Goal: Find specific fact: Find contact information

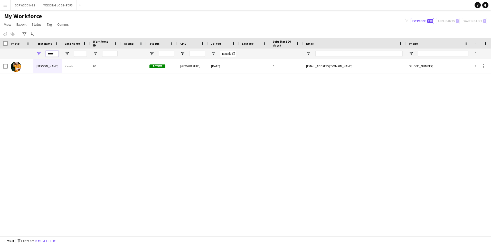
drag, startPoint x: 57, startPoint y: 53, endPoint x: -10, endPoint y: 49, distance: 67.5
click at [0, 49] on html "Menu Boards Boards Boards All jobs Status Workforce Workforce My Workforce Recr…" at bounding box center [245, 122] width 491 height 245
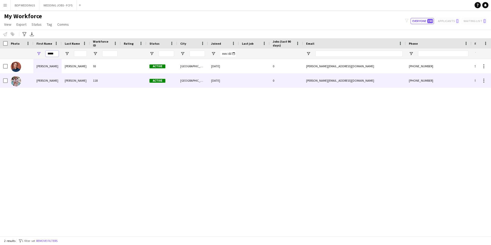
type input "*****"
click at [39, 84] on div "[PERSON_NAME]" at bounding box center [47, 80] width 28 height 14
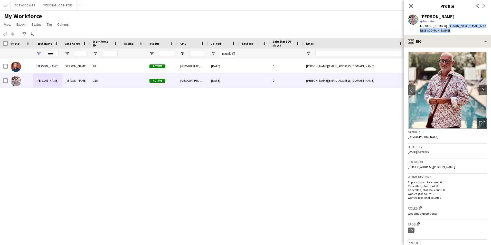
drag, startPoint x: 444, startPoint y: 26, endPoint x: 452, endPoint y: 39, distance: 15.3
click at [452, 39] on app-crew-profile "Close pop-in Profile Previous Next [PERSON_NAME] [PERSON_NAME] Not rated t. [PH…" at bounding box center [447, 122] width 87 height 245
copy app-crew-profile "[PERSON_NAME][EMAIL_ADDRESS][DOMAIN_NAME] profile"
drag, startPoint x: 56, startPoint y: 52, endPoint x: -110, endPoint y: 54, distance: 166.2
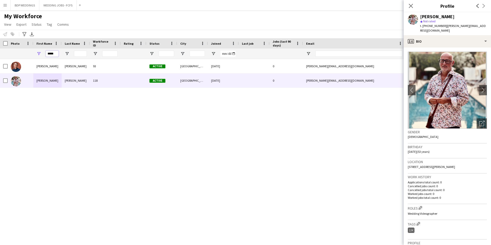
click at [0, 54] on html "Menu Boards Boards Boards All jobs Status Workforce Workforce My Workforce Recr…" at bounding box center [245, 122] width 491 height 245
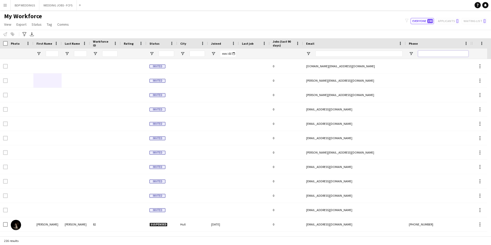
click at [443, 53] on input "Phone Filter Input" at bounding box center [443, 54] width 50 height 6
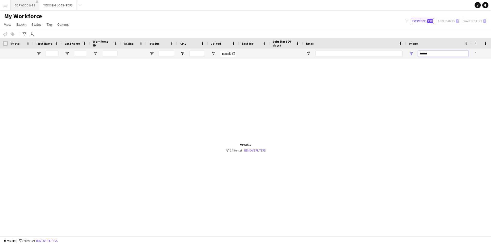
type input "******"
